Goal: Communication & Community: Answer question/provide support

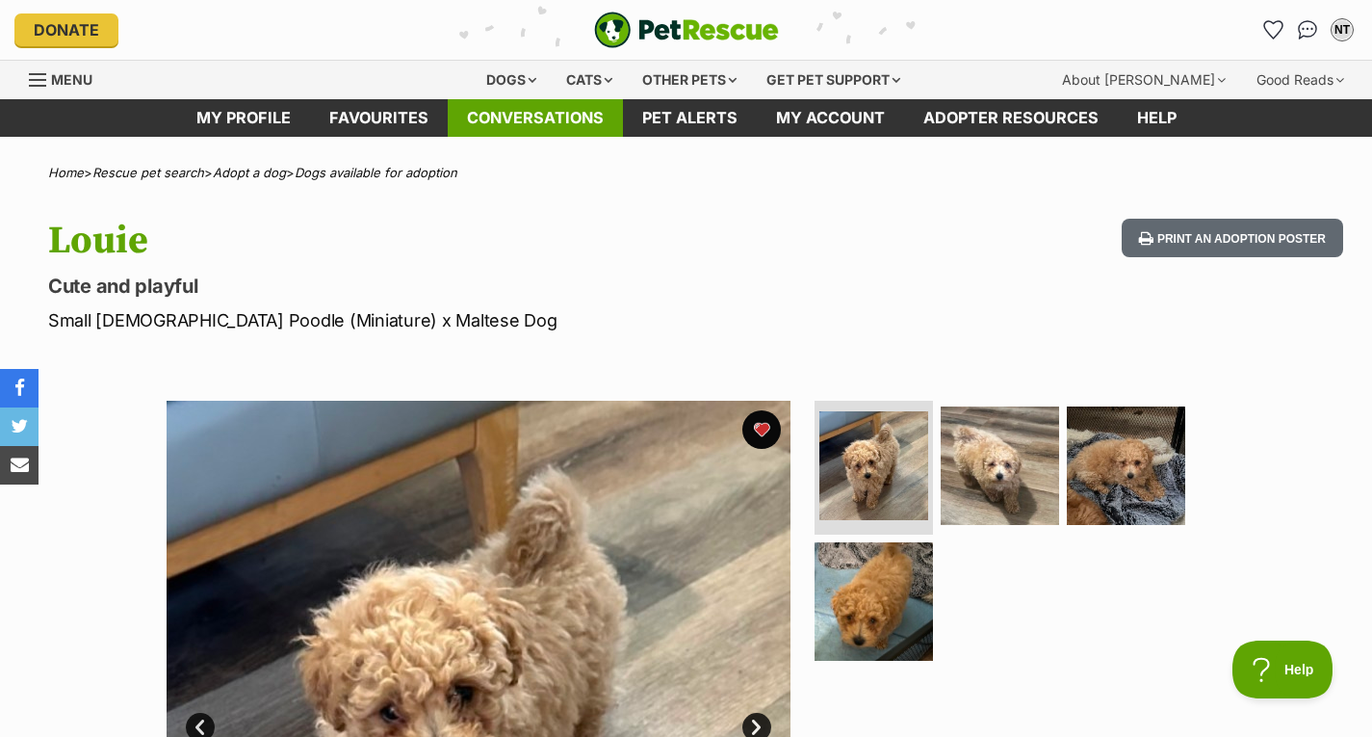
click at [517, 128] on link "Conversations" at bounding box center [535, 118] width 175 height 38
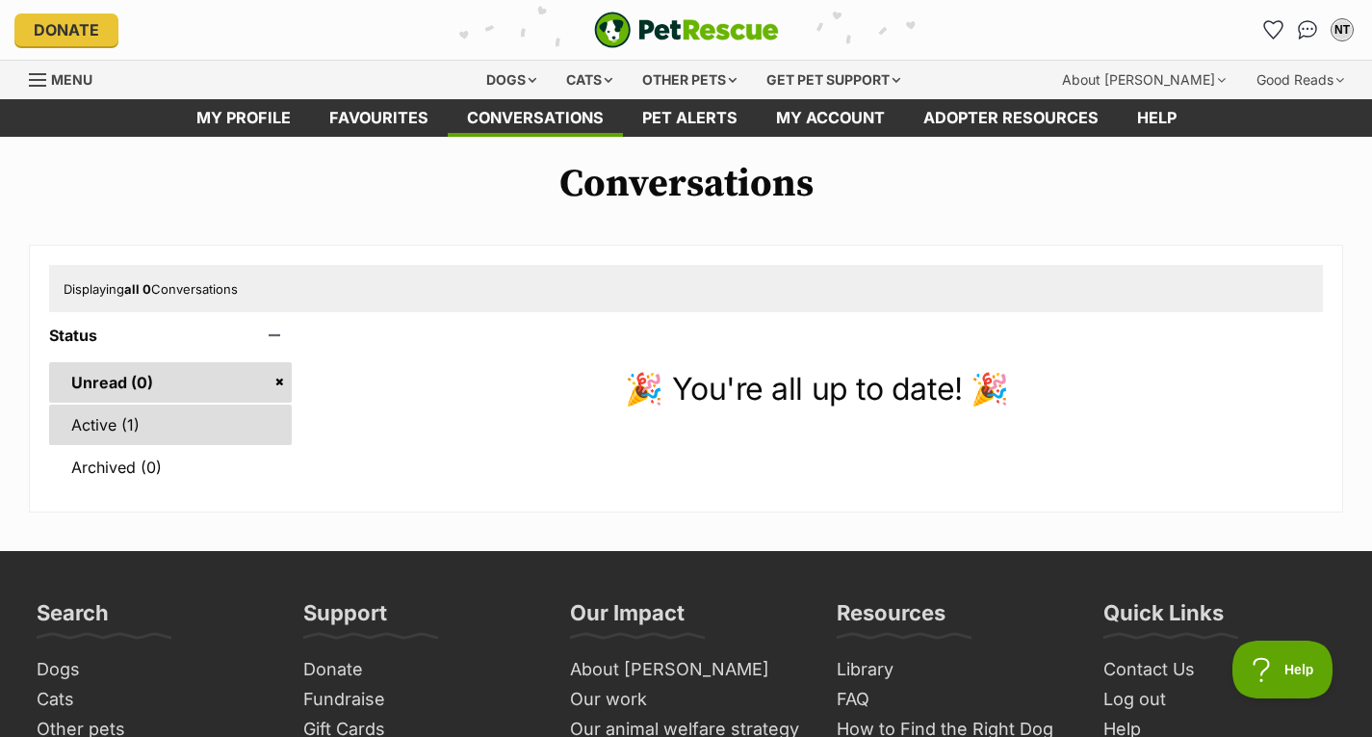
click at [225, 410] on link "Active (1)" at bounding box center [170, 424] width 243 height 40
